Goal: Information Seeking & Learning: Learn about a topic

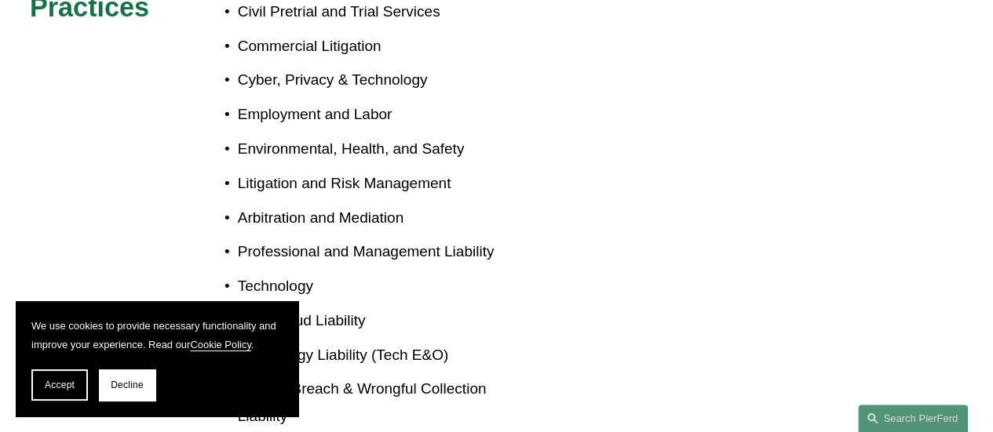
scroll to position [1020, 0]
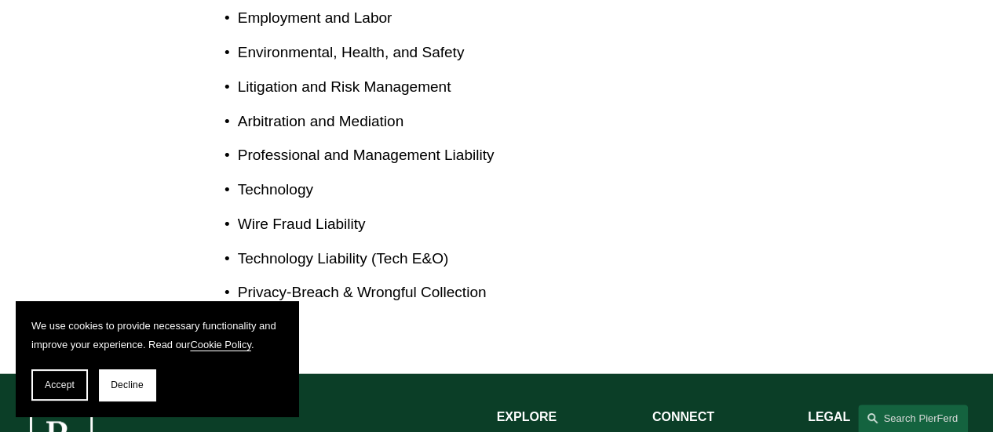
click at [890, 269] on div "About As an experienced breach coach, [PERSON_NAME] leads data security inciden…" at bounding box center [496, 23] width 993 height 635
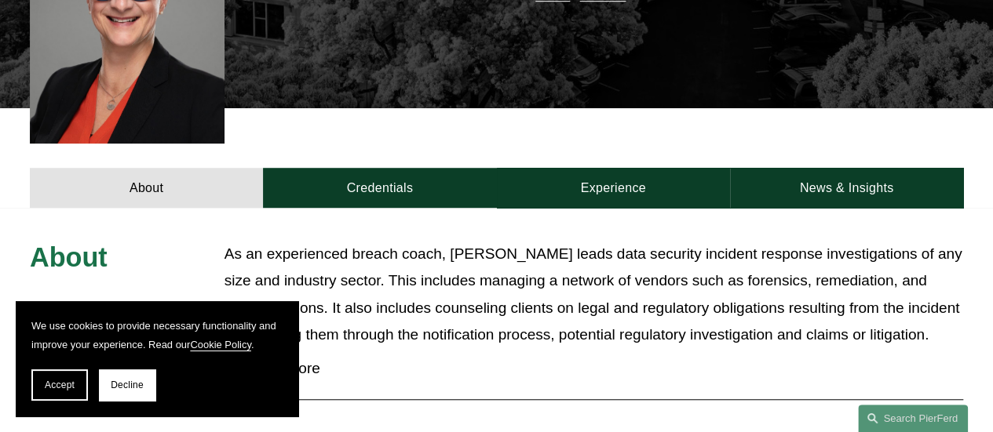
scroll to position [553, 0]
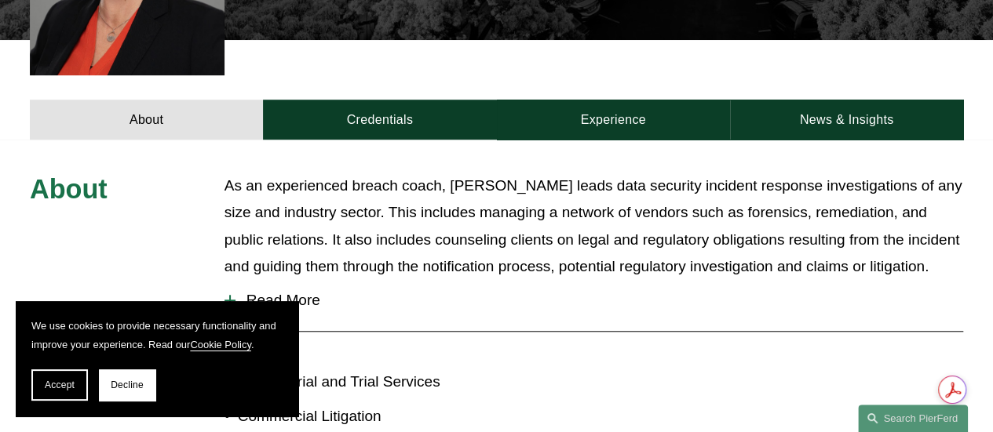
click at [234, 295] on div at bounding box center [229, 300] width 11 height 11
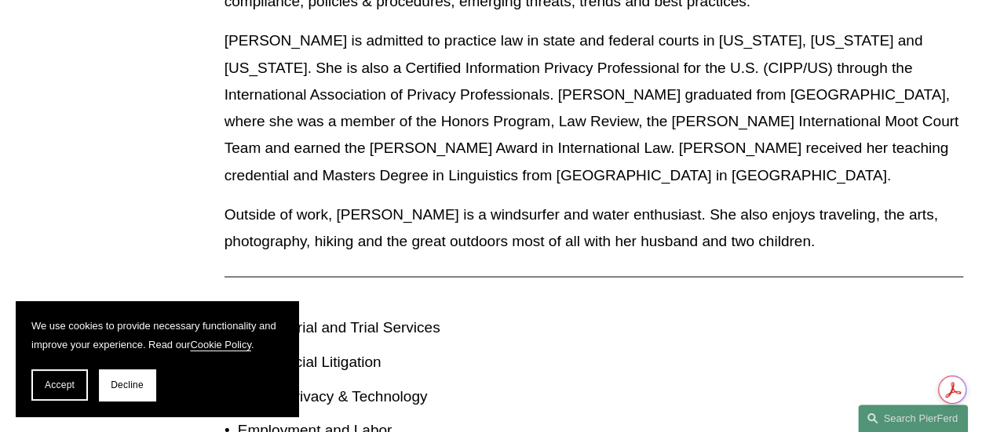
scroll to position [1522, 0]
